Goal: Task Accomplishment & Management: Use online tool/utility

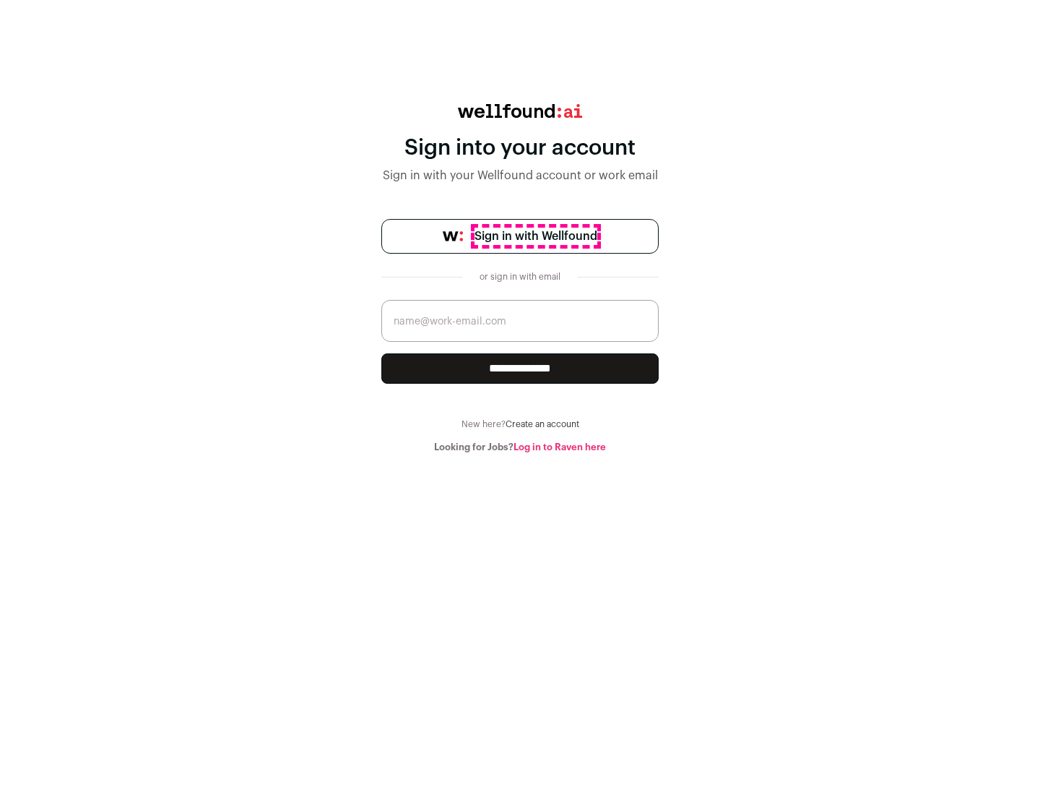
click at [535, 236] on span "Sign in with Wellfound" at bounding box center [536, 236] width 123 height 17
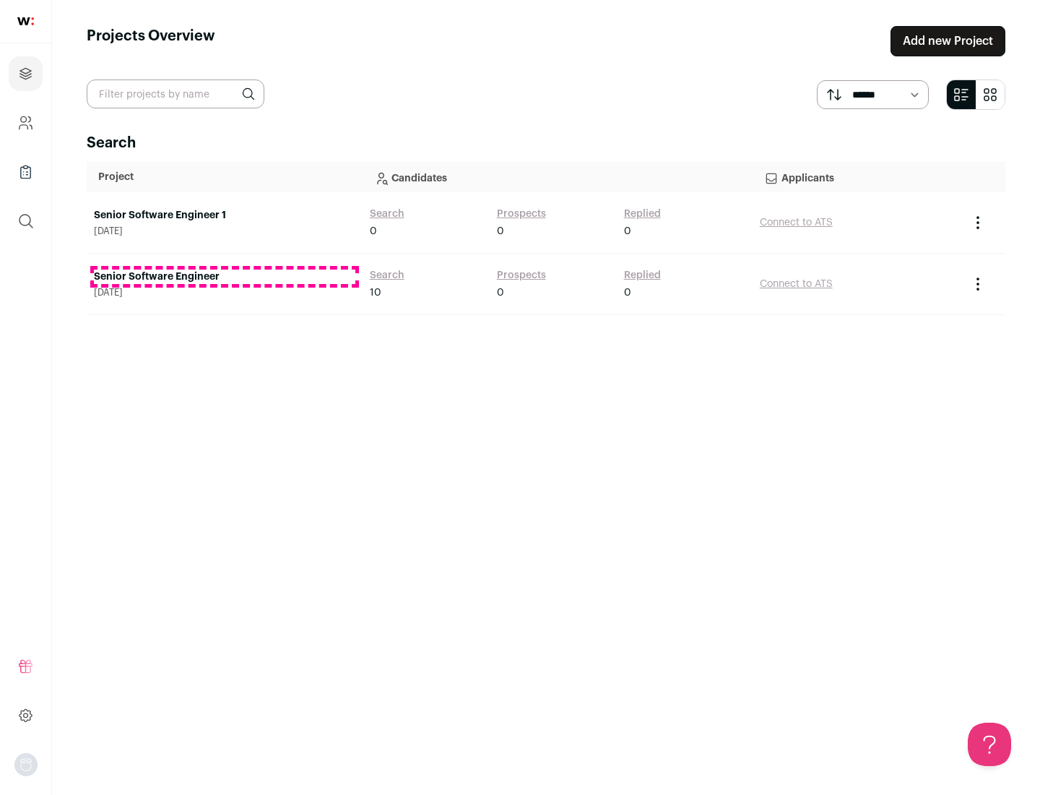
click at [224, 277] on link "Senior Software Engineer" at bounding box center [225, 276] width 262 height 14
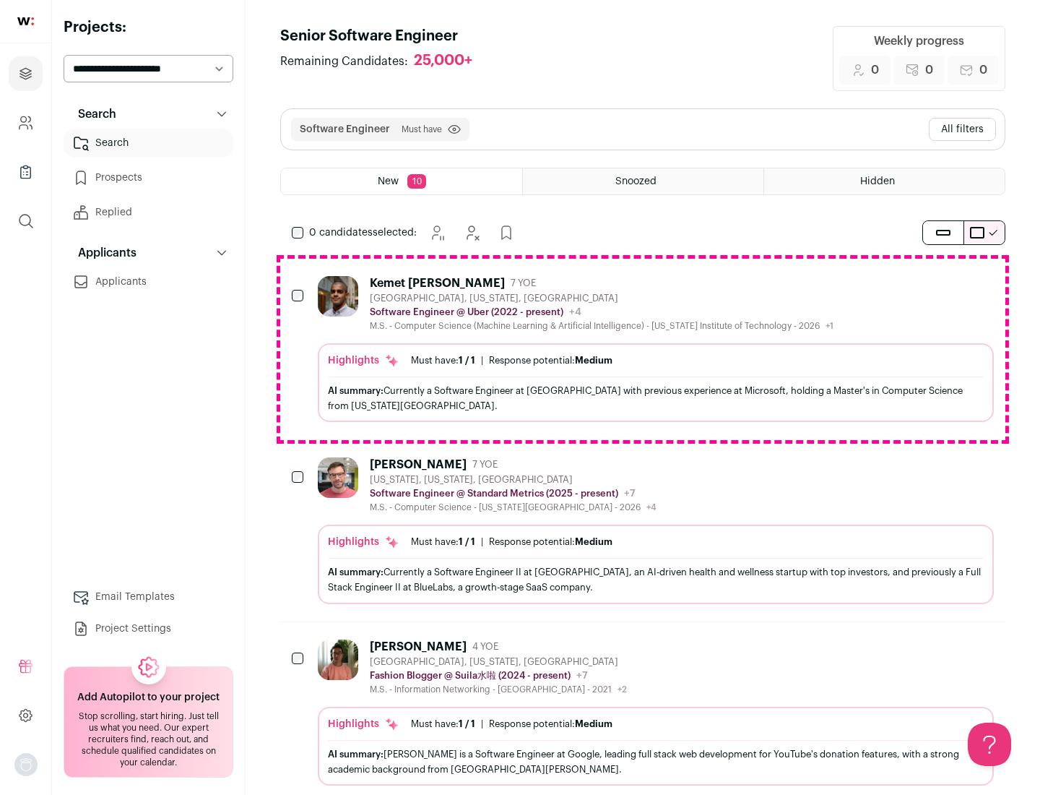
click at [643, 349] on div "Highlights Must have: 1 / 1 How many must haves have been fulfilled? | Response…" at bounding box center [656, 382] width 676 height 79
